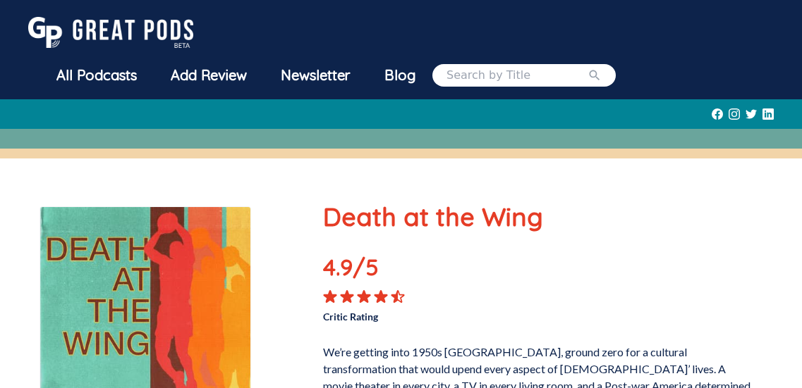
click at [154, 57] on div "All Podcasts" at bounding box center [96, 75] width 114 height 37
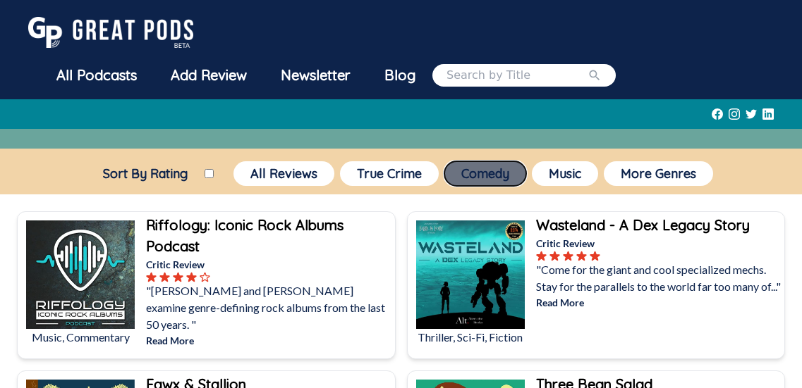
click at [474, 161] on button "Comedy" at bounding box center [485, 173] width 82 height 25
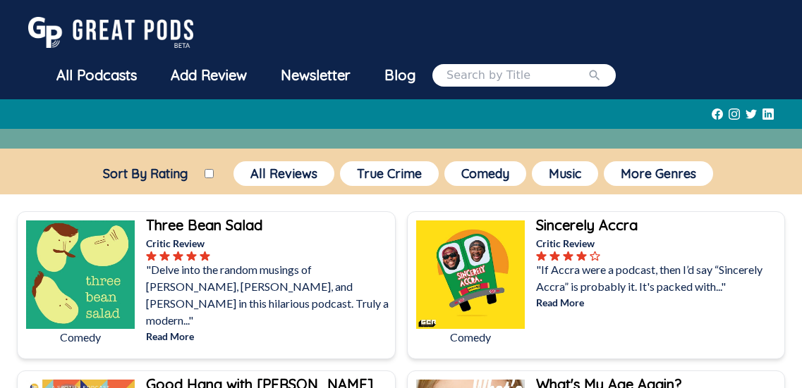
click at [358, 262] on p ""Delve into the random musings of [PERSON_NAME], [PERSON_NAME], and [PERSON_NAM…" at bounding box center [268, 296] width 245 height 68
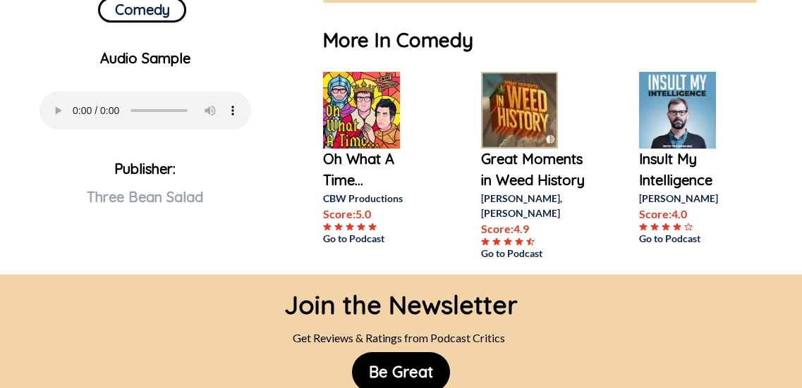
scroll to position [596, 0]
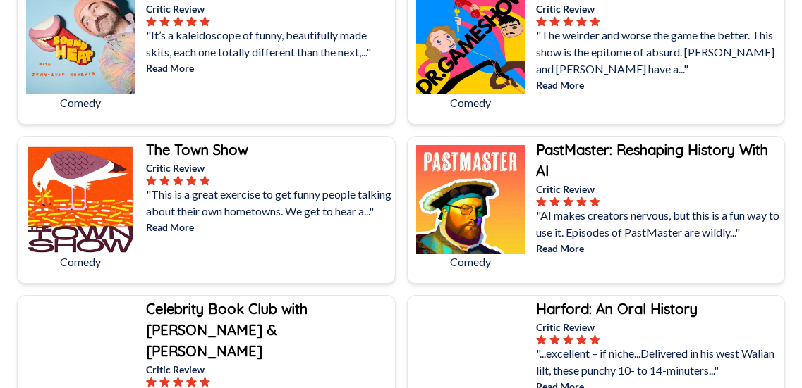
scroll to position [1032, 0]
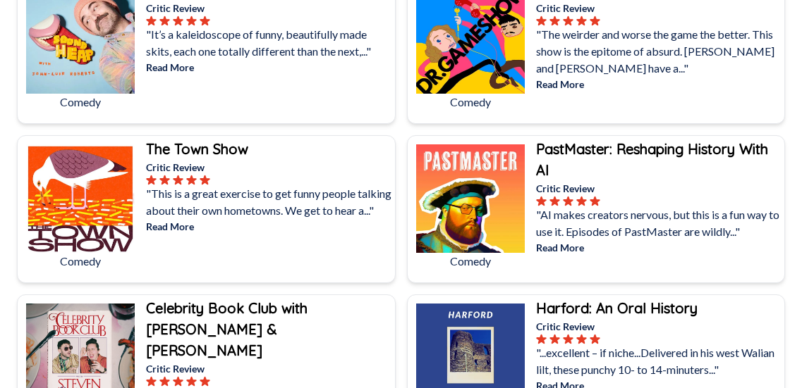
click at [650, 140] on b "PastMaster: Reshaping History With AI" at bounding box center [652, 159] width 232 height 39
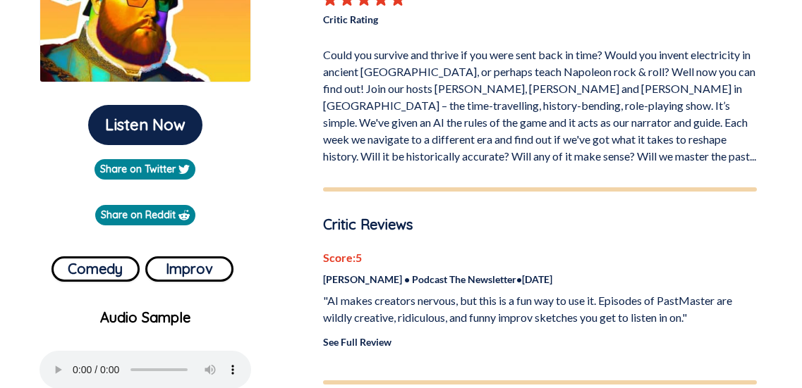
scroll to position [332, 0]
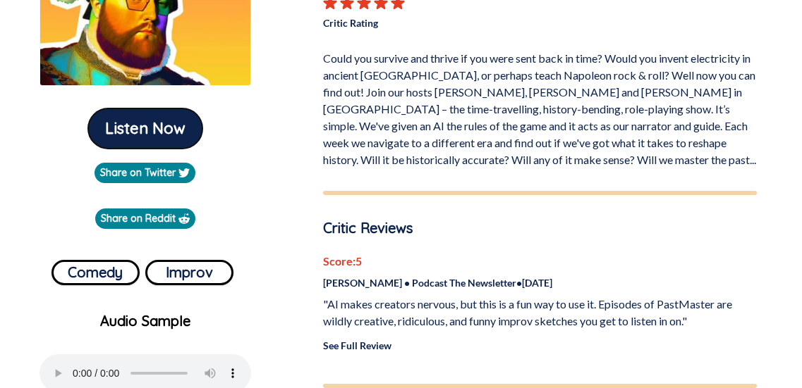
click at [146, 109] on button "Listen Now" at bounding box center [145, 129] width 114 height 40
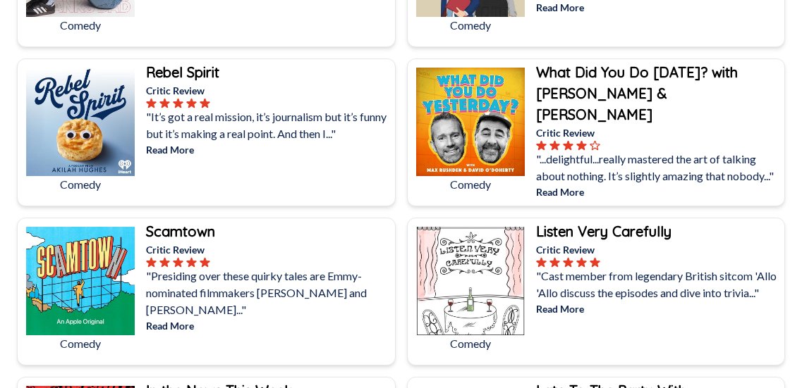
scroll to position [3977, 0]
